Goal: Task Accomplishment & Management: Complete application form

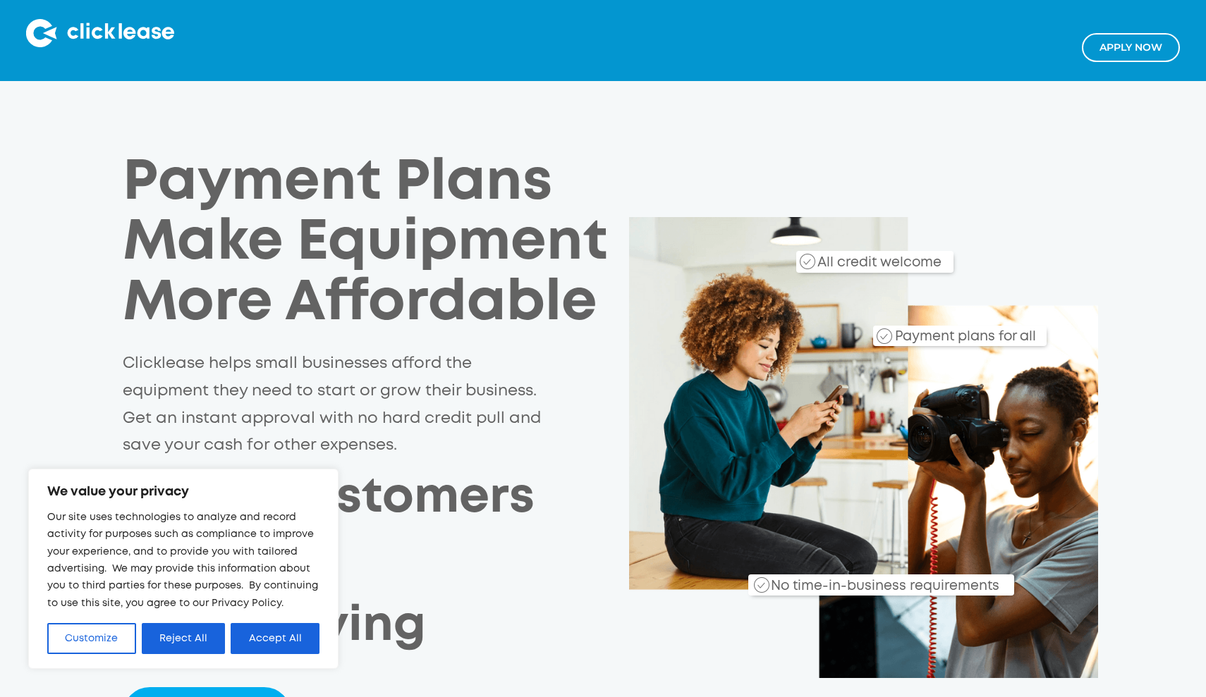
click at [1148, 44] on link "Apply NOw" at bounding box center [1131, 47] width 98 height 29
click at [176, 628] on button "Reject All" at bounding box center [184, 638] width 84 height 31
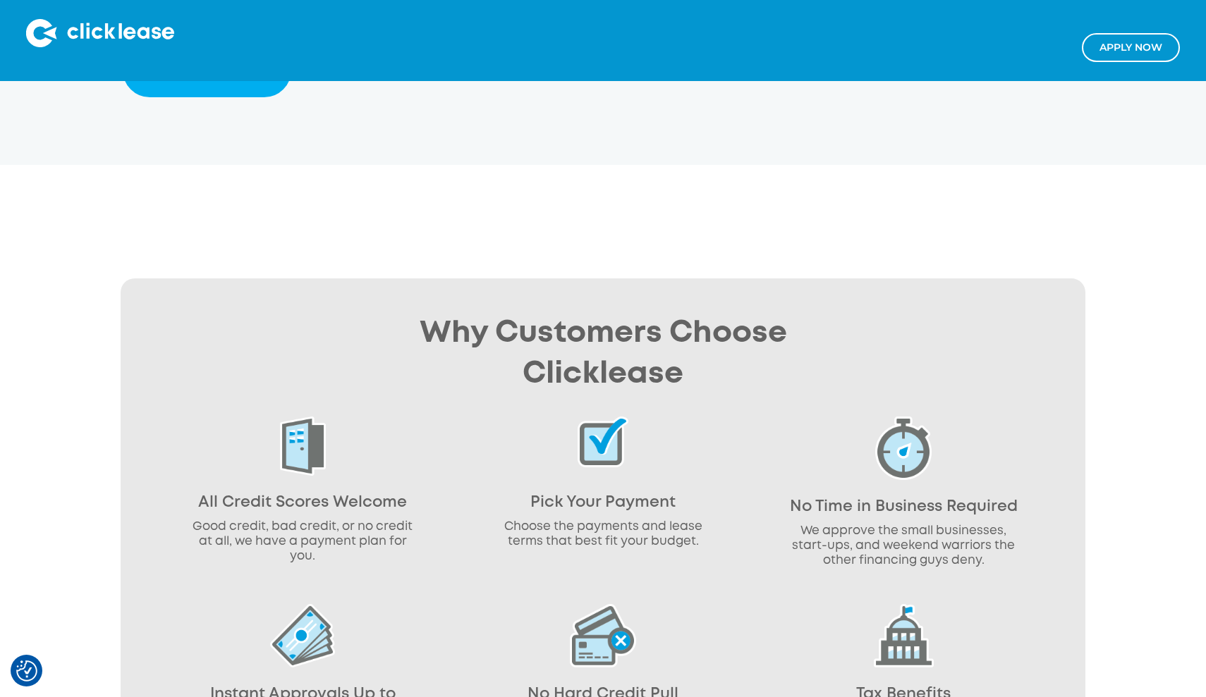
scroll to position [284, 0]
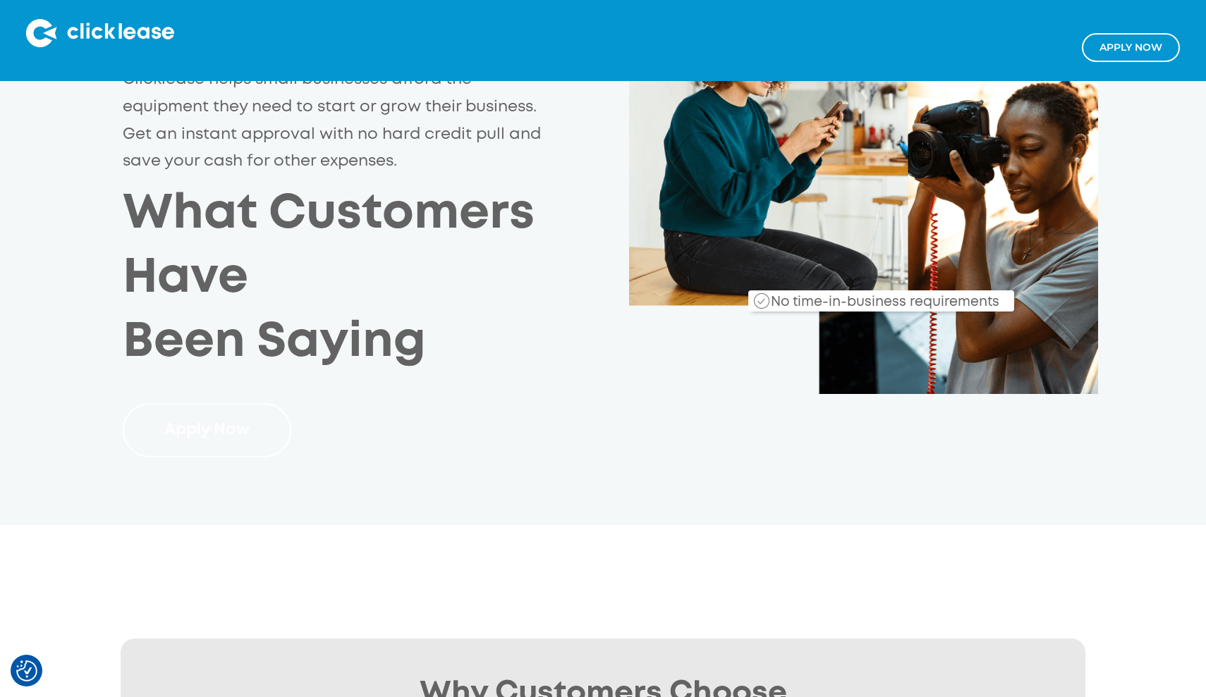
click at [226, 429] on link "Apply Now" at bounding box center [207, 430] width 169 height 54
